Goal: Information Seeking & Learning: Find specific fact

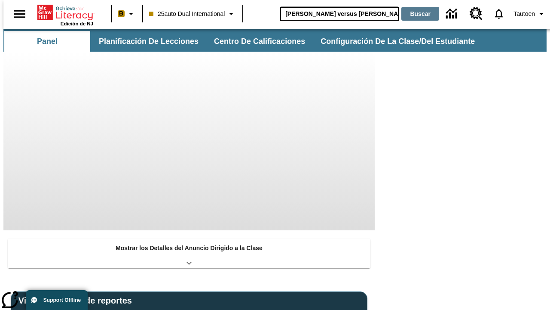
type input "[PERSON_NAME] versus [PERSON_NAME]"
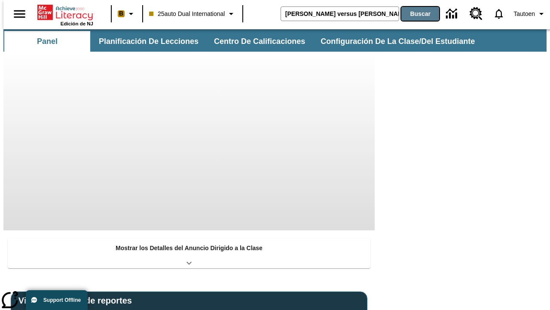
click at [415, 14] on button "Buscar" at bounding box center [421, 14] width 38 height 14
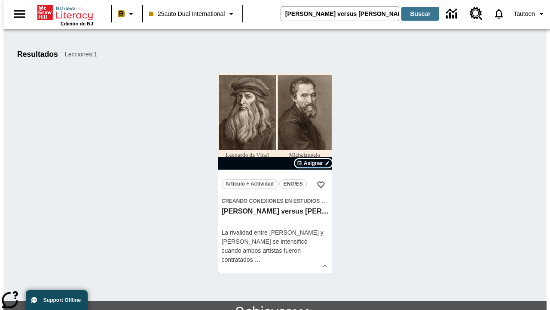
click at [313, 163] on span "Asignar" at bounding box center [313, 163] width 19 height 8
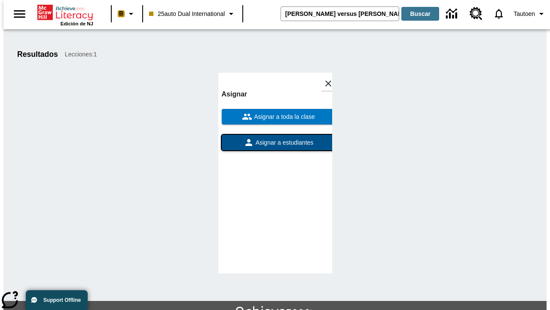
click at [275, 138] on span "Asignar a estudiantes" at bounding box center [284, 142] width 60 height 9
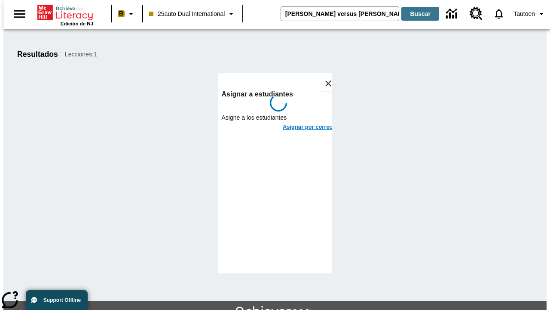
scroll to position [47, 0]
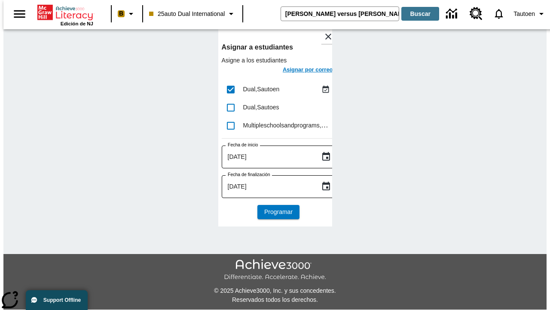
click at [300, 71] on h6 "Asignar por correo" at bounding box center [308, 70] width 50 height 10
